Goal: Task Accomplishment & Management: Manage account settings

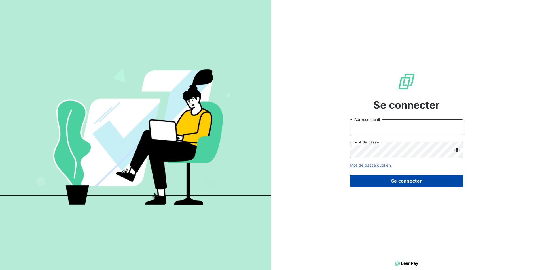
type input "[PERSON_NAME][EMAIL_ADDRESS][DOMAIN_NAME]"
click at [420, 180] on button "Se connecter" at bounding box center [406, 181] width 113 height 12
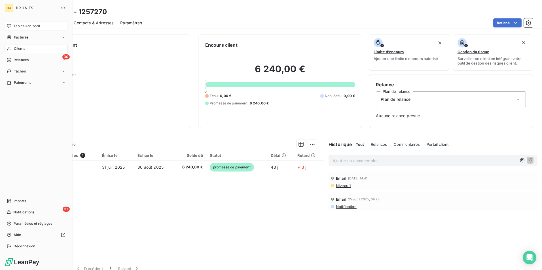
click at [22, 28] on span "Tableau de bord" at bounding box center [27, 26] width 26 height 5
